Goal: Information Seeking & Learning: Compare options

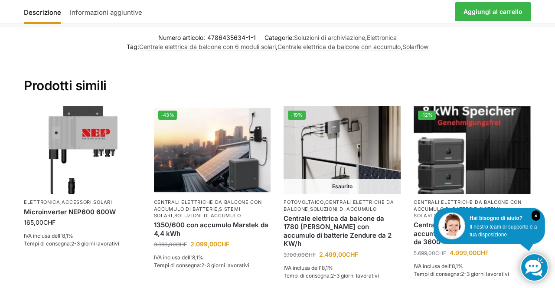
scroll to position [1096, 0]
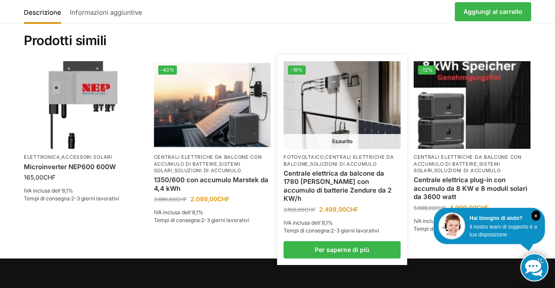
click at [340, 154] on font "centrali elettriche da balcone" at bounding box center [339, 160] width 111 height 13
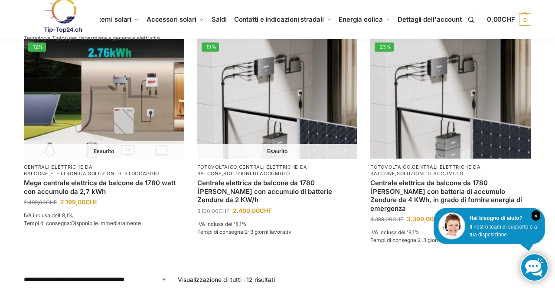
scroll to position [820, 0]
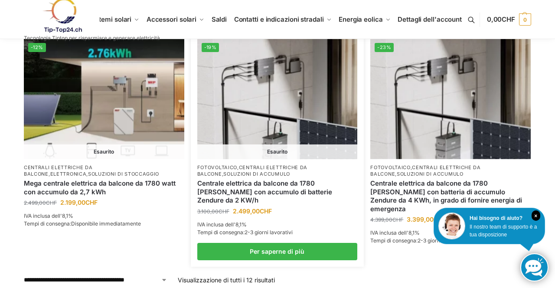
click at [285, 150] on img at bounding box center [277, 99] width 160 height 120
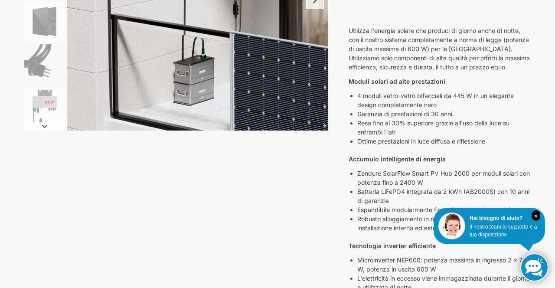
scroll to position [193, 0]
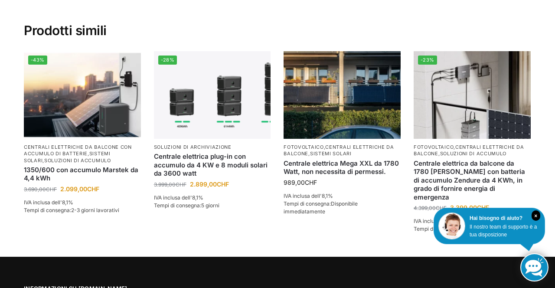
scroll to position [2018, 0]
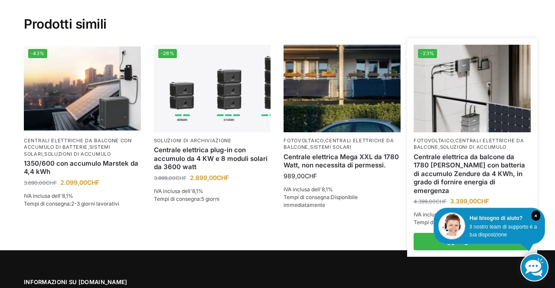
click at [460, 137] on font "centrali elettriche da balcone" at bounding box center [469, 143] width 111 height 13
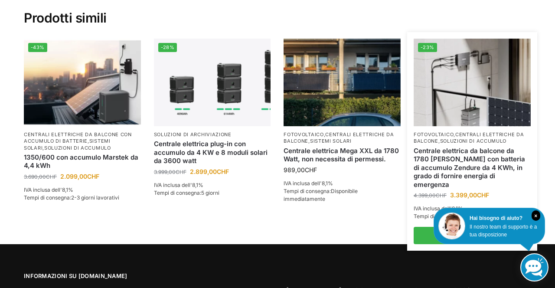
scroll to position [2045, 0]
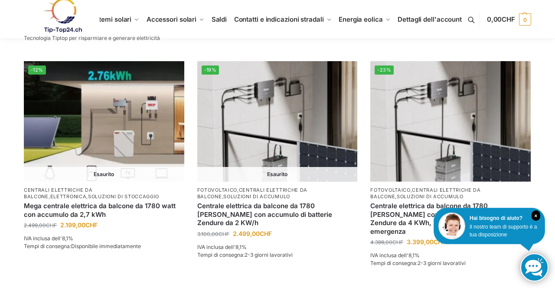
scroll to position [798, 0]
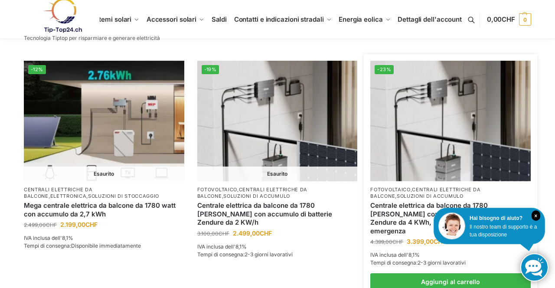
click at [458, 154] on img at bounding box center [450, 121] width 160 height 120
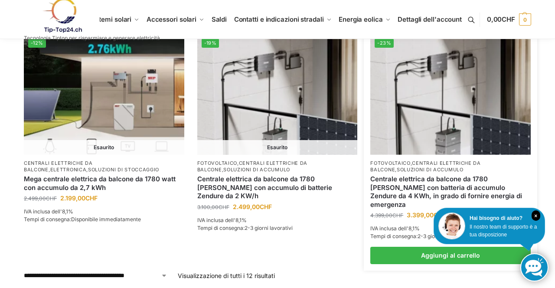
scroll to position [826, 0]
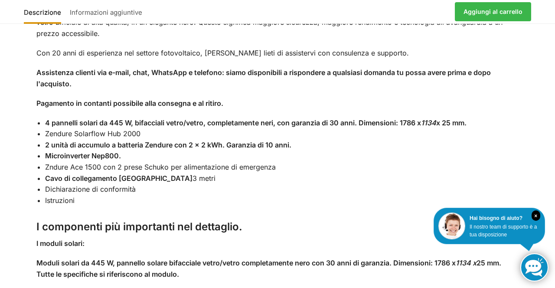
scroll to position [760, 0]
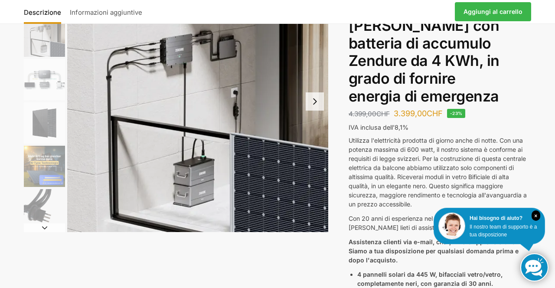
scroll to position [0, 0]
